Goal: Information Seeking & Learning: Learn about a topic

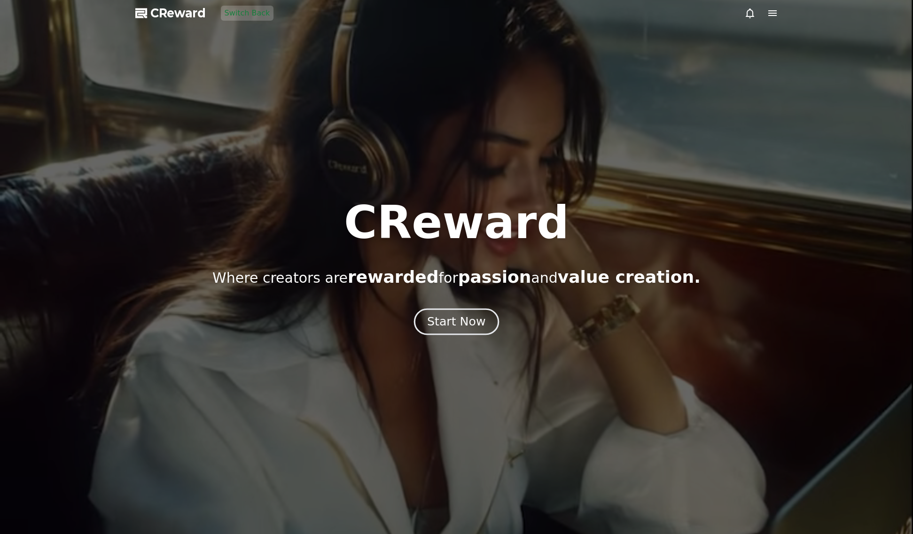
click at [451, 316] on div "Start Now" at bounding box center [456, 322] width 58 height 16
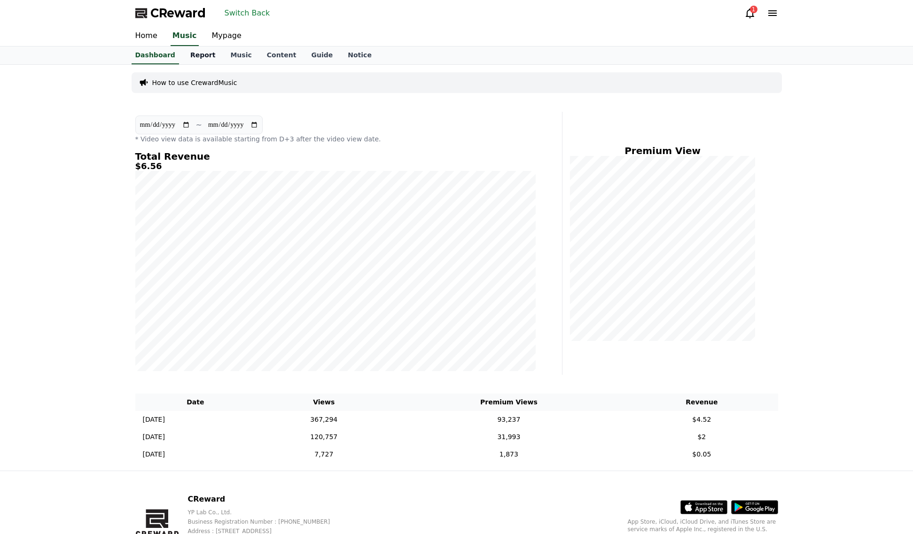
click at [194, 54] on link "Report" at bounding box center [203, 56] width 40 height 18
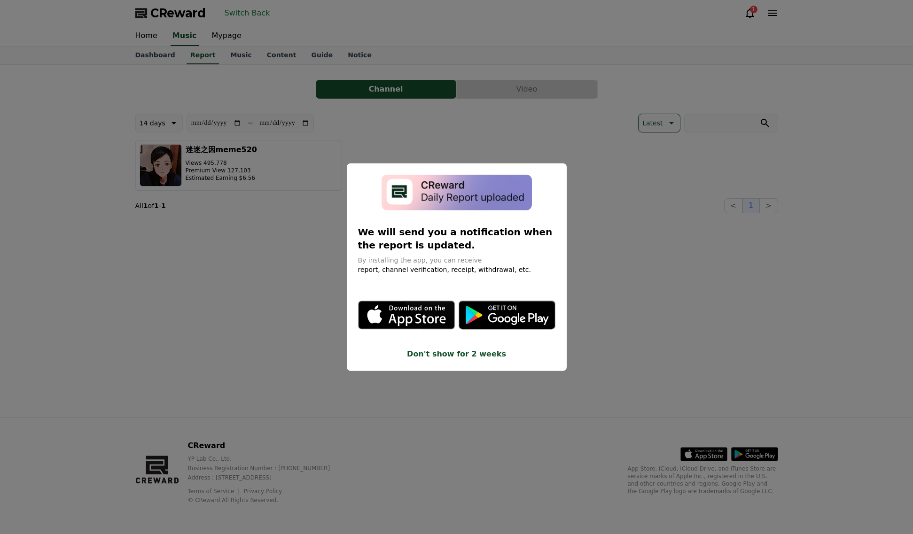
click at [516, 144] on button "close modal" at bounding box center [456, 267] width 913 height 534
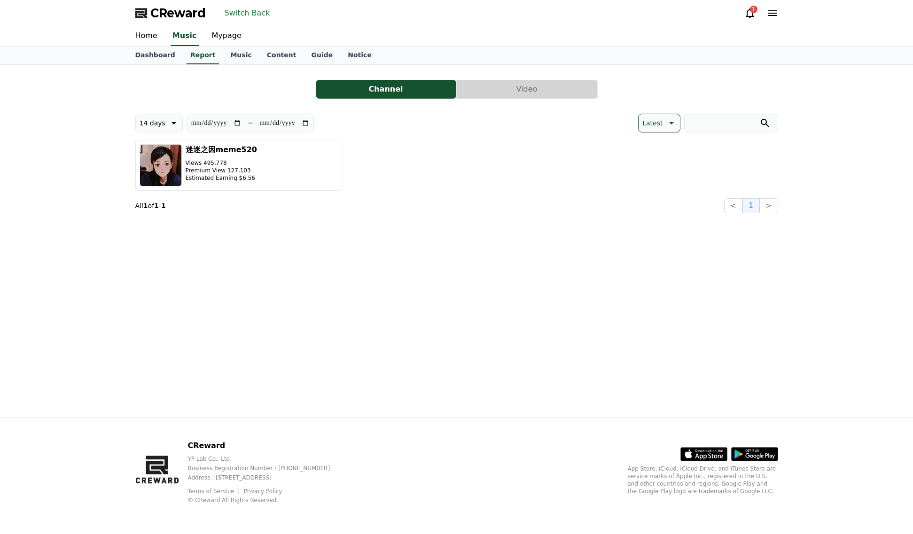
click at [509, 88] on button "Video" at bounding box center [527, 89] width 140 height 19
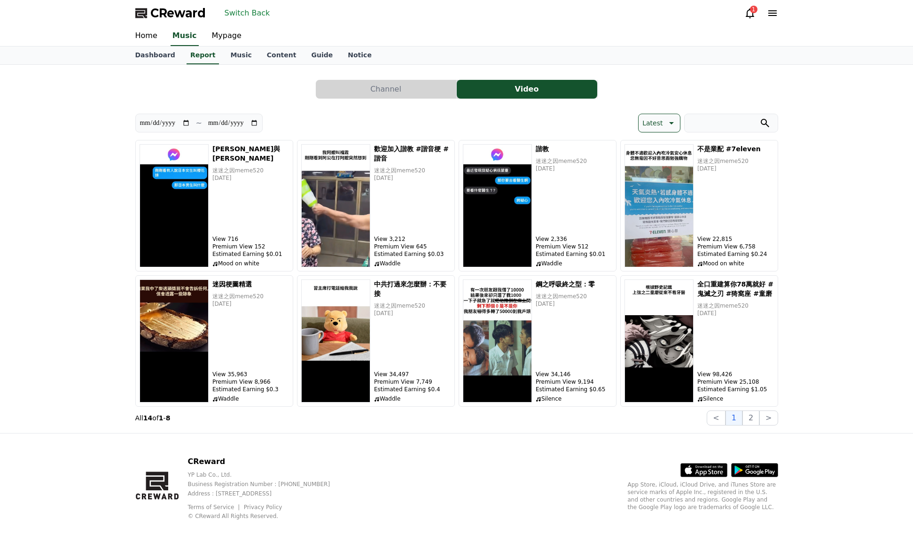
click at [663, 122] on button "Latest" at bounding box center [659, 123] width 42 height 19
click at [669, 197] on button "User Revenue" at bounding box center [664, 196] width 53 height 21
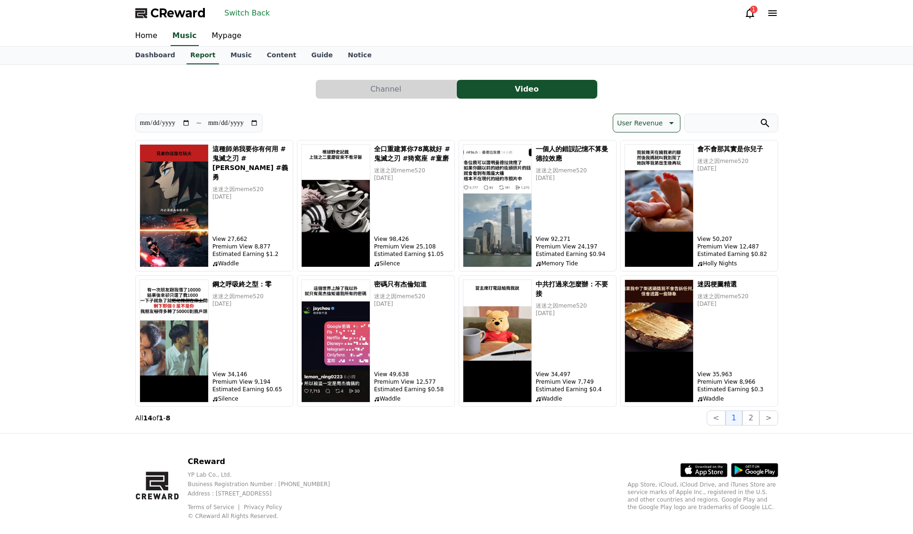
click at [416, 450] on div "CReward YP Lab Co., Ltd. Business Registration Number : [PHONE_NUMBER] Address …" at bounding box center [457, 492] width 658 height 117
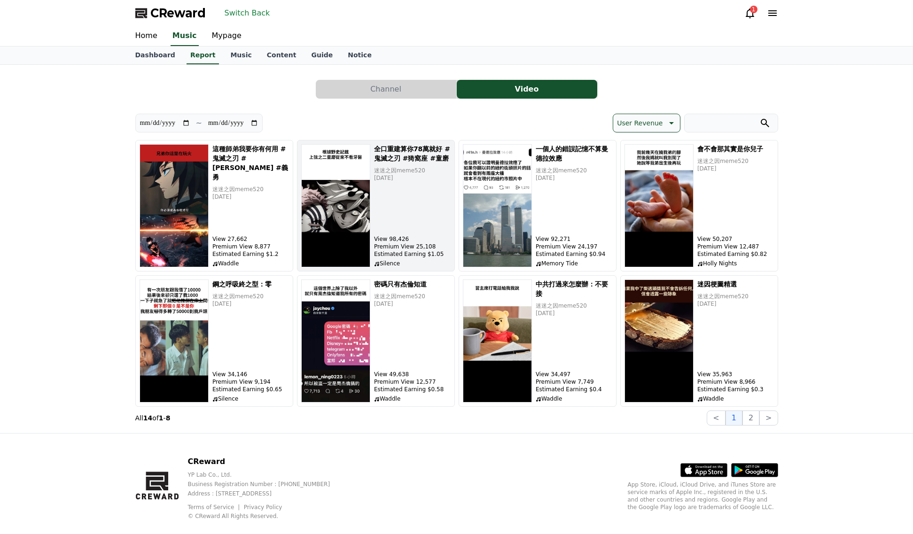
click at [314, 221] on img "button" at bounding box center [335, 205] width 69 height 123
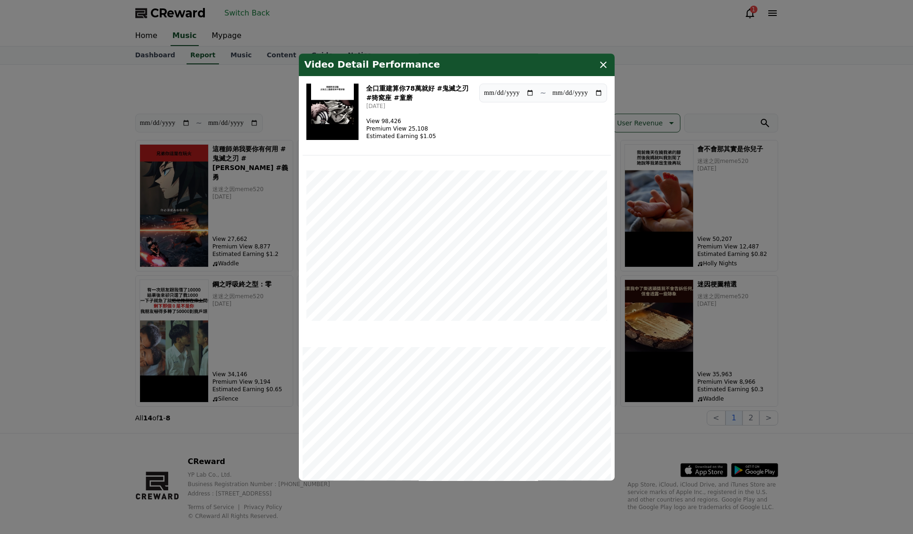
click at [345, 124] on img "modal" at bounding box center [332, 112] width 53 height 56
click at [130, 173] on button "close modal" at bounding box center [456, 267] width 913 height 534
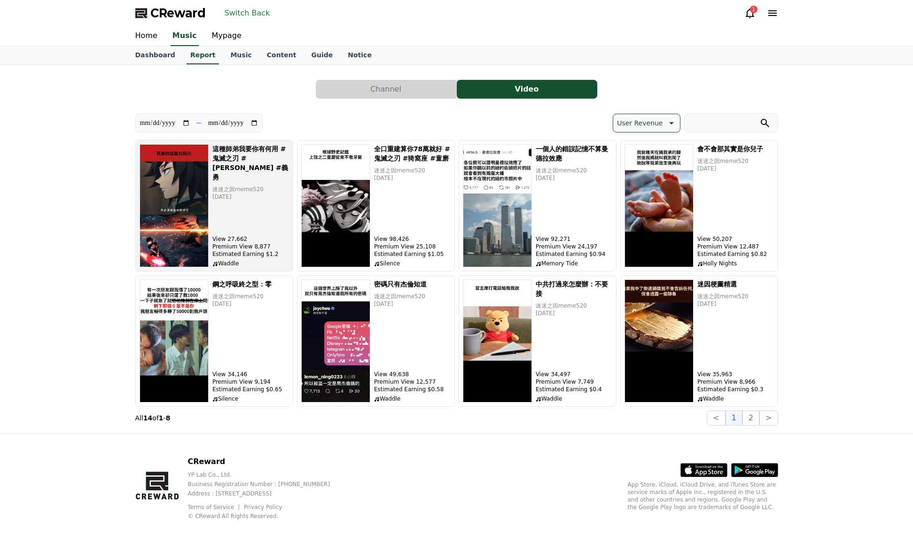
click at [194, 200] on img "button" at bounding box center [174, 205] width 69 height 123
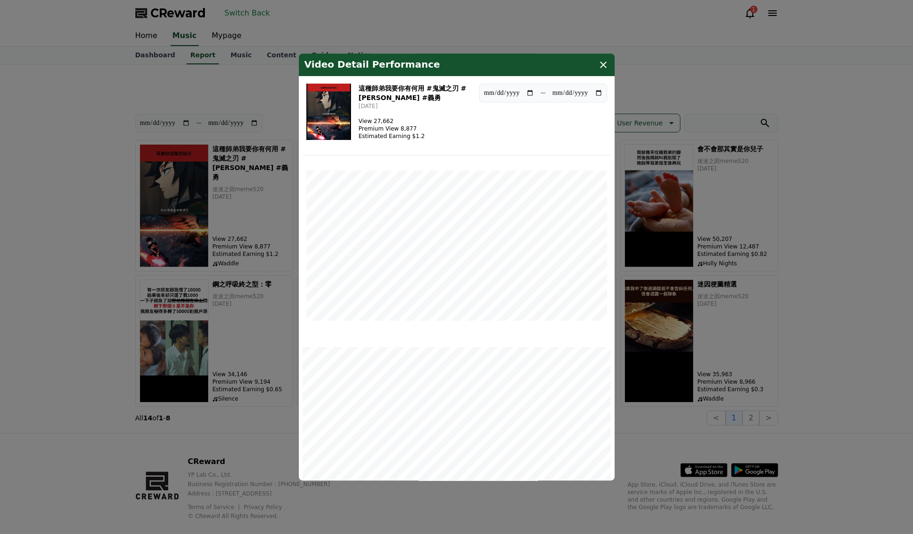
click at [335, 123] on img "modal" at bounding box center [328, 112] width 45 height 56
click at [657, 172] on button "close modal" at bounding box center [456, 267] width 913 height 534
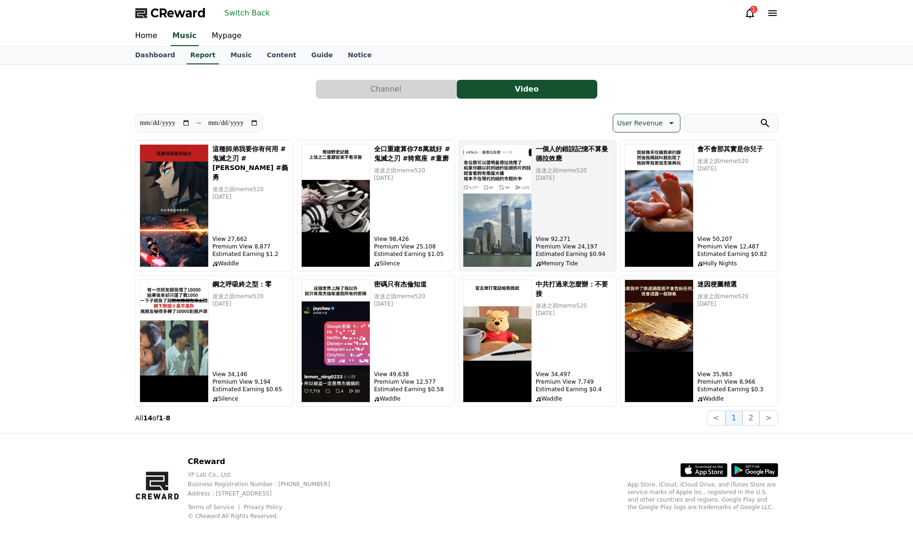
click at [544, 223] on div "一個人的錯誤記憶不算曼[PERSON_NAME]效應 迷迷之因meme520 [DATE] View 92,271 Premium View 24,197 E…" at bounding box center [574, 205] width 77 height 123
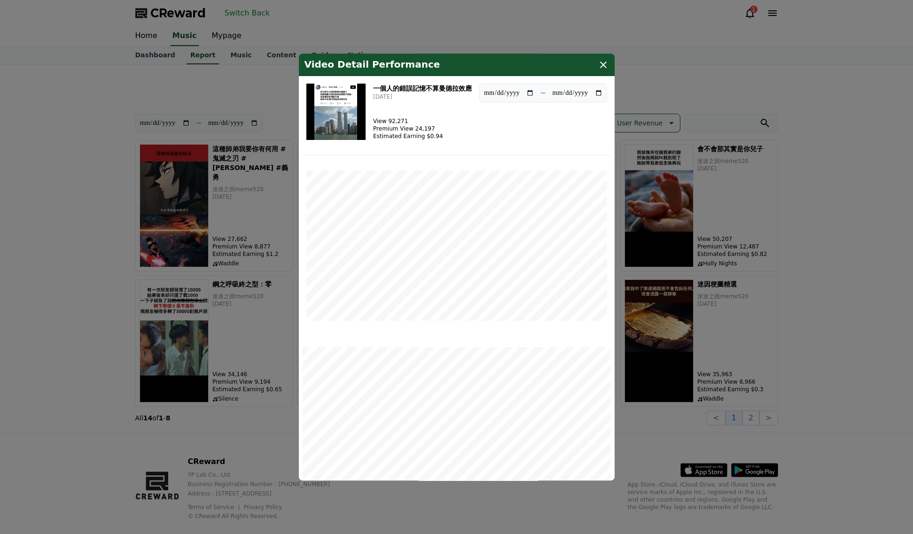
click at [343, 116] on img "modal" at bounding box center [336, 112] width 60 height 56
drag, startPoint x: 598, startPoint y: 68, endPoint x: 604, endPoint y: 66, distance: 5.9
click at [603, 66] on icon "modal" at bounding box center [603, 64] width 11 height 11
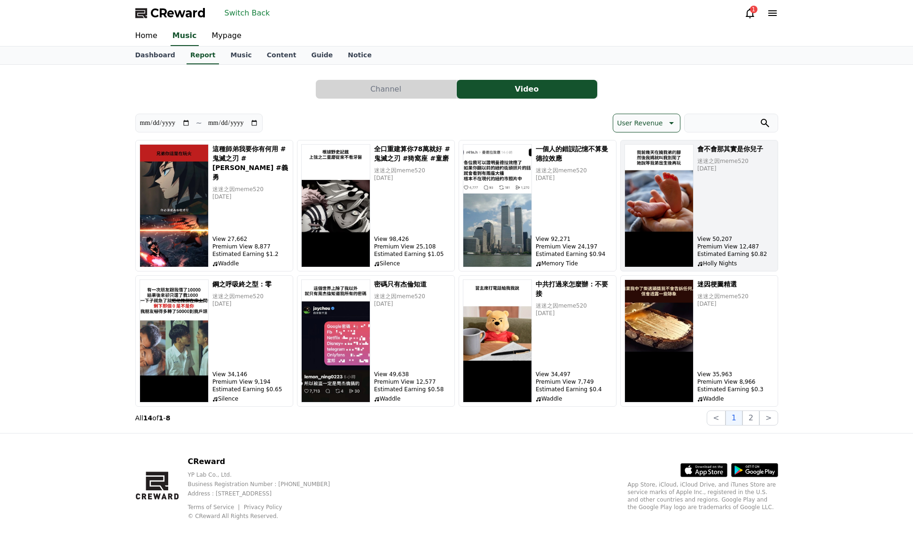
click at [740, 228] on div "會不會那其實是你兒子 迷迷之因meme520 [DATE] View 50,207 Premium View 12,487 Estimated Earning…" at bounding box center [735, 205] width 77 height 123
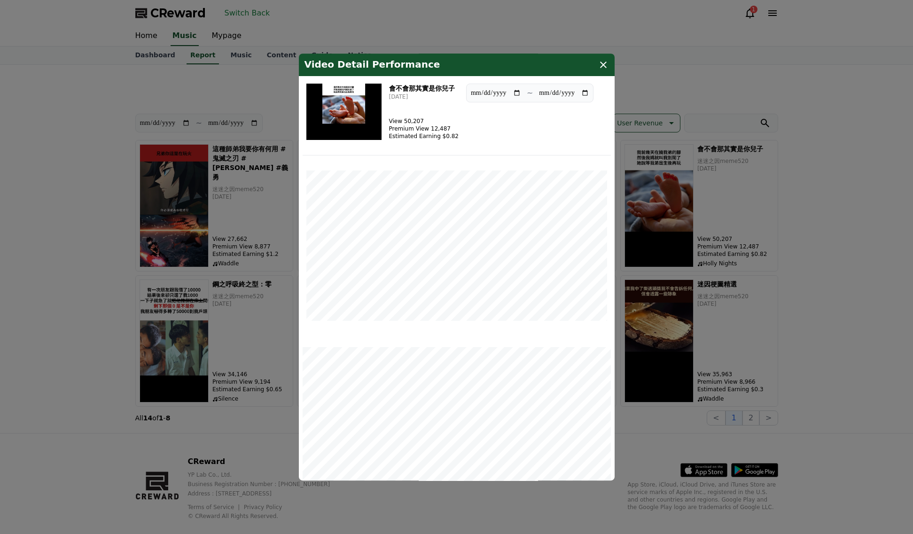
click at [337, 119] on img "modal" at bounding box center [343, 112] width 75 height 56
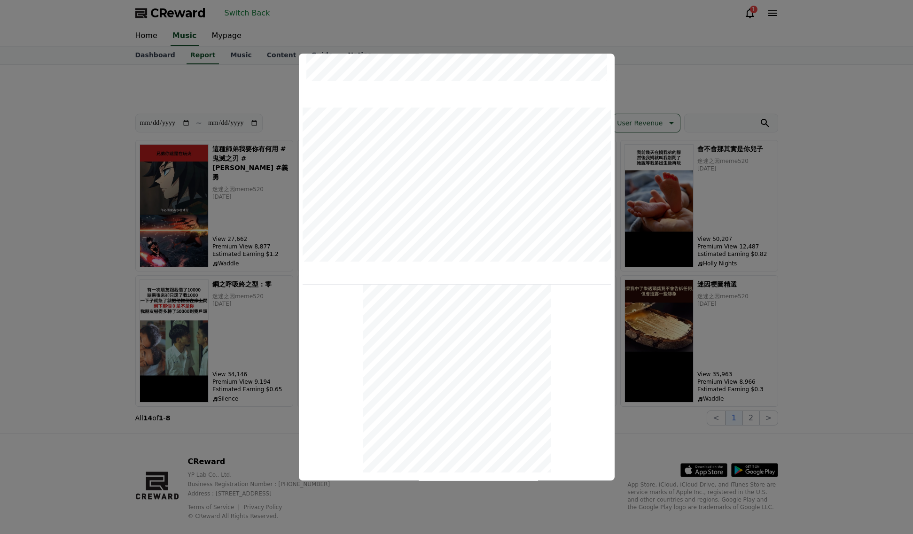
scroll to position [243, 0]
click at [844, 291] on button "close modal" at bounding box center [456, 267] width 913 height 534
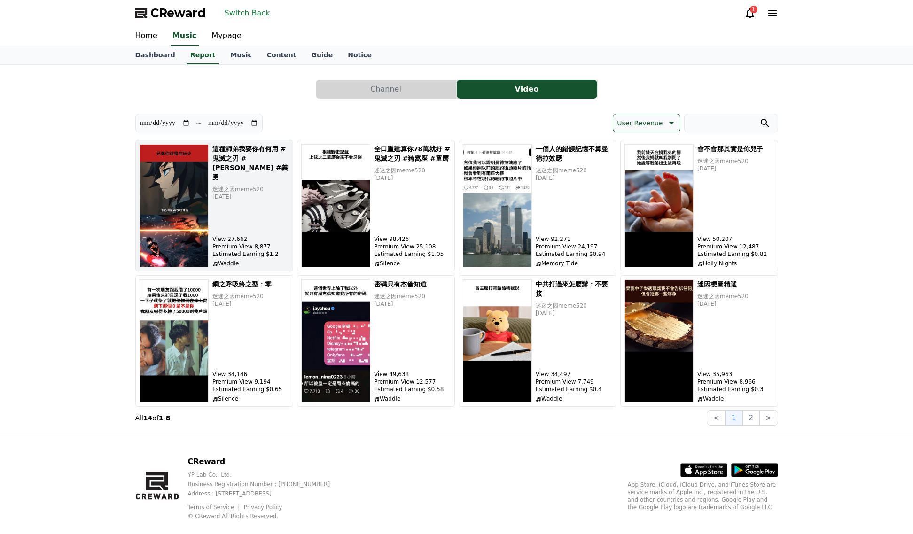
click at [198, 185] on img "button" at bounding box center [174, 205] width 69 height 123
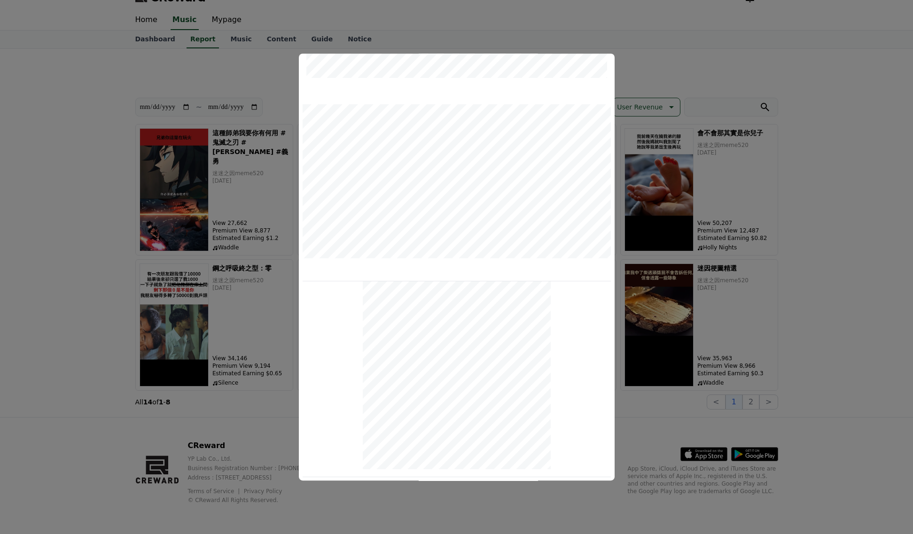
click at [829, 315] on button "close modal" at bounding box center [456, 267] width 913 height 534
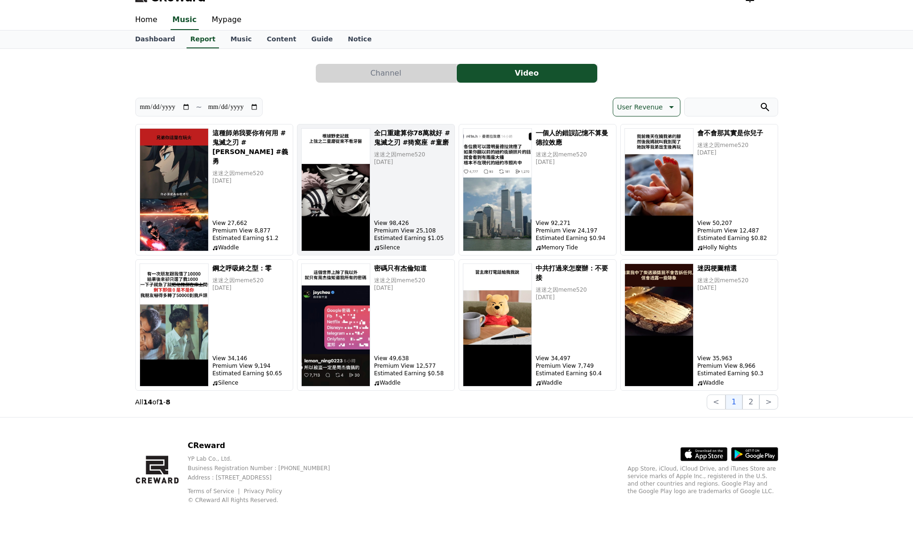
click at [381, 175] on div "全口重建算你78萬就好 #鬼滅之刃 #猗窩座 #童磨 迷迷之因meme520 [DATE] View 98,426 Premium View 25,108 E…" at bounding box center [412, 189] width 77 height 123
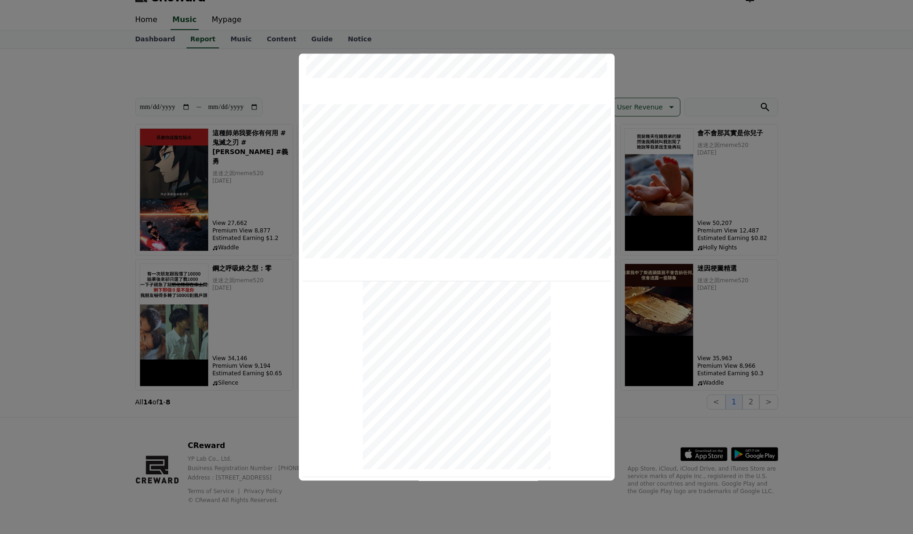
click at [816, 327] on button "close modal" at bounding box center [456, 267] width 913 height 534
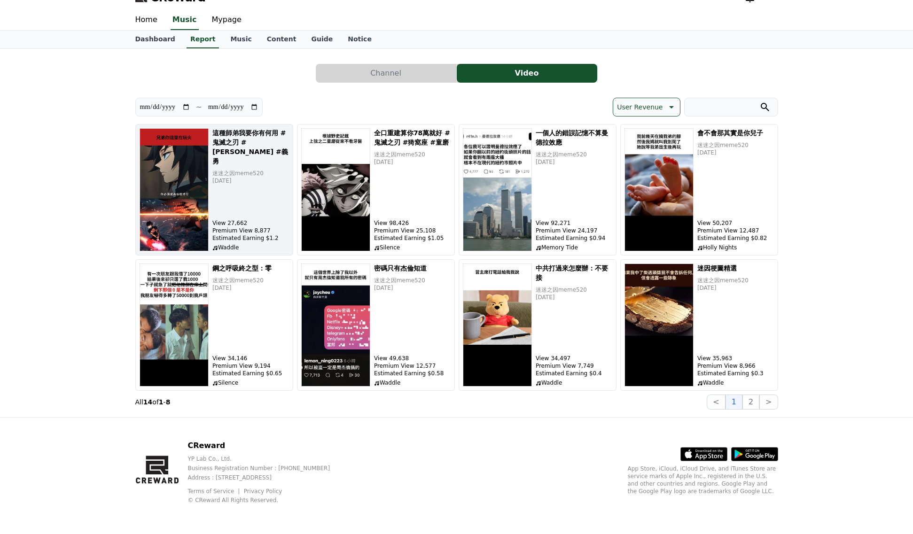
click at [263, 170] on p "迷迷之因meme520" at bounding box center [250, 174] width 77 height 8
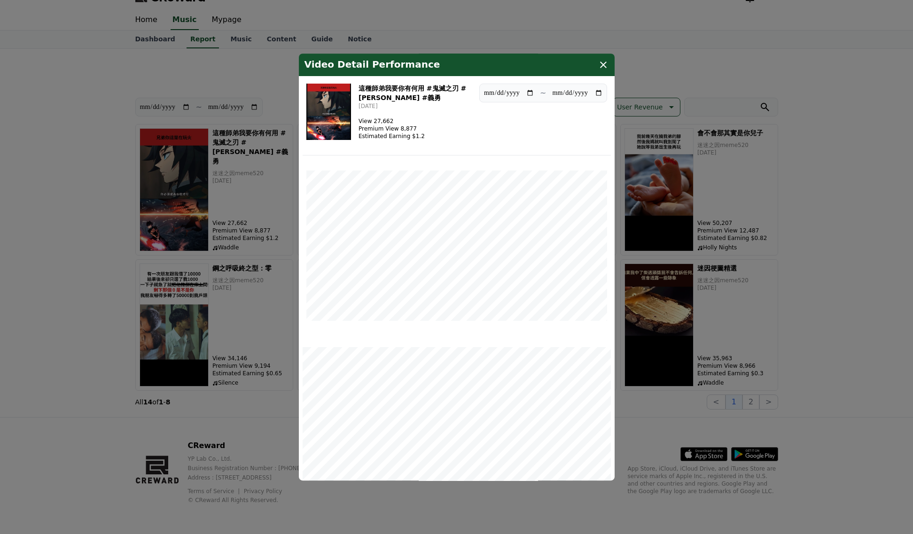
click at [291, 112] on button "close modal" at bounding box center [456, 267] width 913 height 534
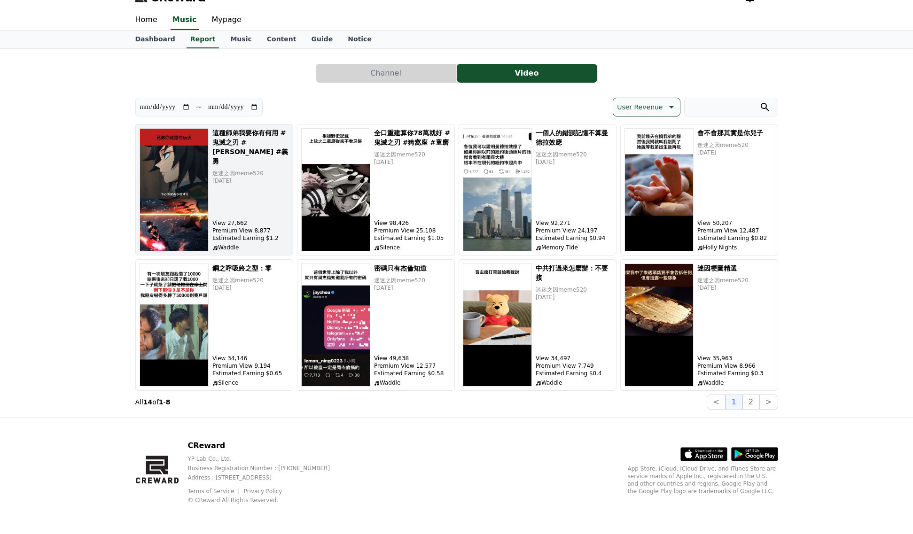
click at [221, 174] on div "這種師弟我要你有何用 #鬼滅之刃 #[PERSON_NAME] #義勇 迷迷之因meme520 [DATE] View 27,662 Premium View…" at bounding box center [250, 189] width 77 height 123
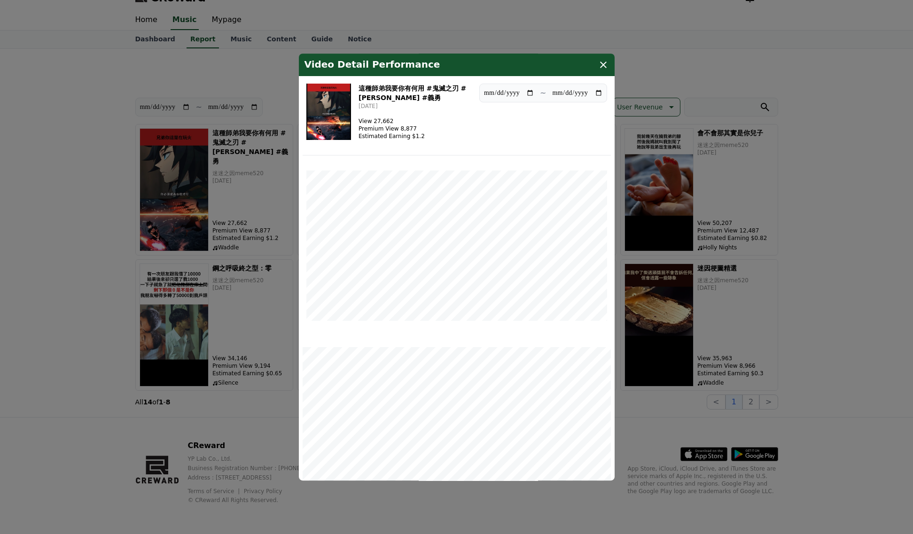
click at [340, 135] on img "modal" at bounding box center [328, 112] width 45 height 56
click at [240, 128] on button "close modal" at bounding box center [456, 267] width 913 height 534
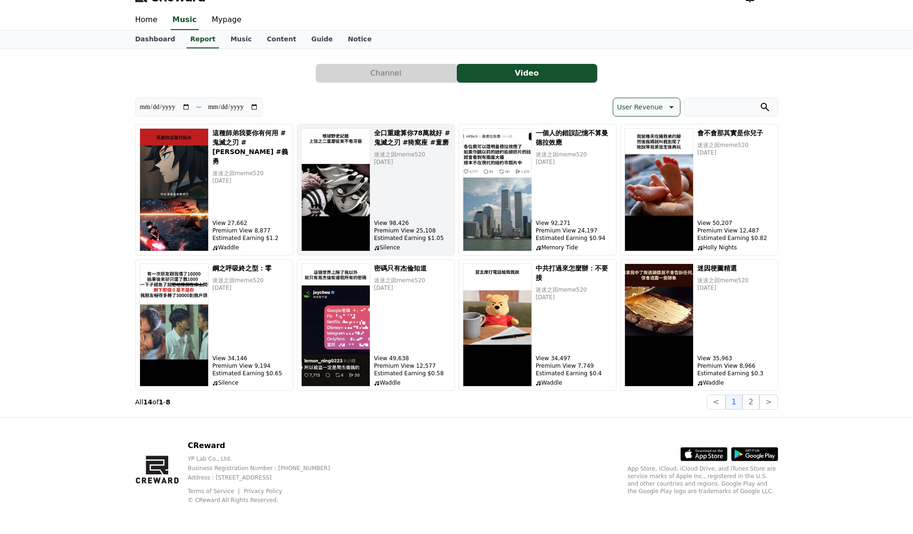
click at [362, 170] on img "button" at bounding box center [335, 189] width 69 height 123
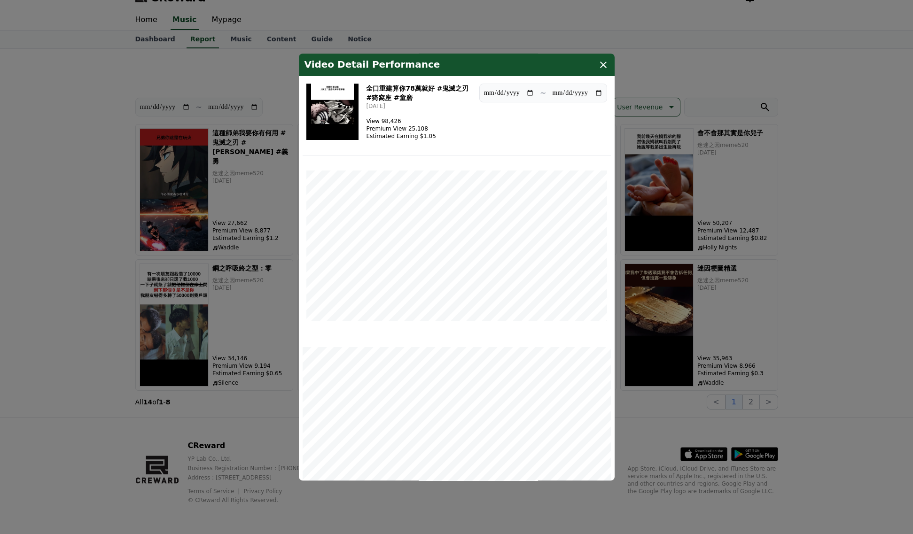
click at [344, 110] on img "modal" at bounding box center [332, 112] width 53 height 56
click at [603, 65] on icon "modal" at bounding box center [603, 65] width 7 height 7
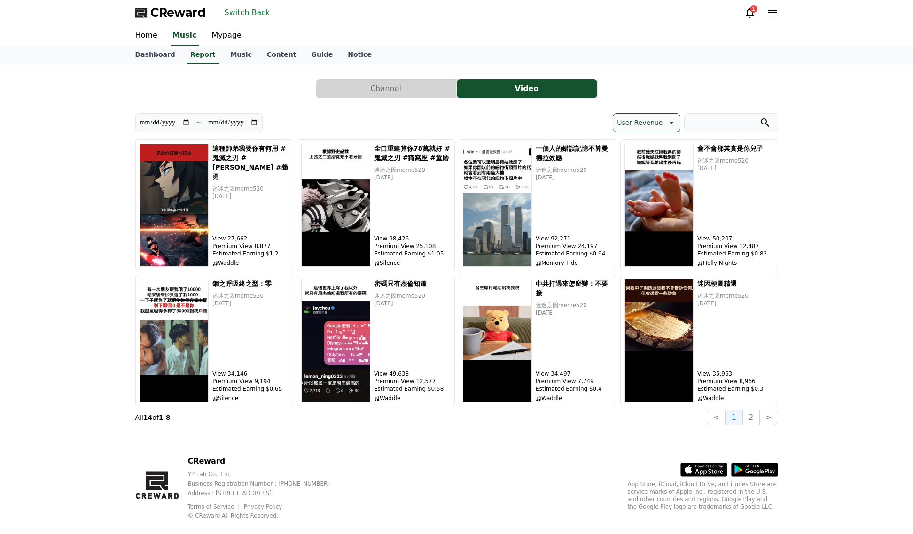
scroll to position [0, 0]
click at [233, 13] on button "Switch Back" at bounding box center [247, 13] width 53 height 15
